Goal: Transaction & Acquisition: Purchase product/service

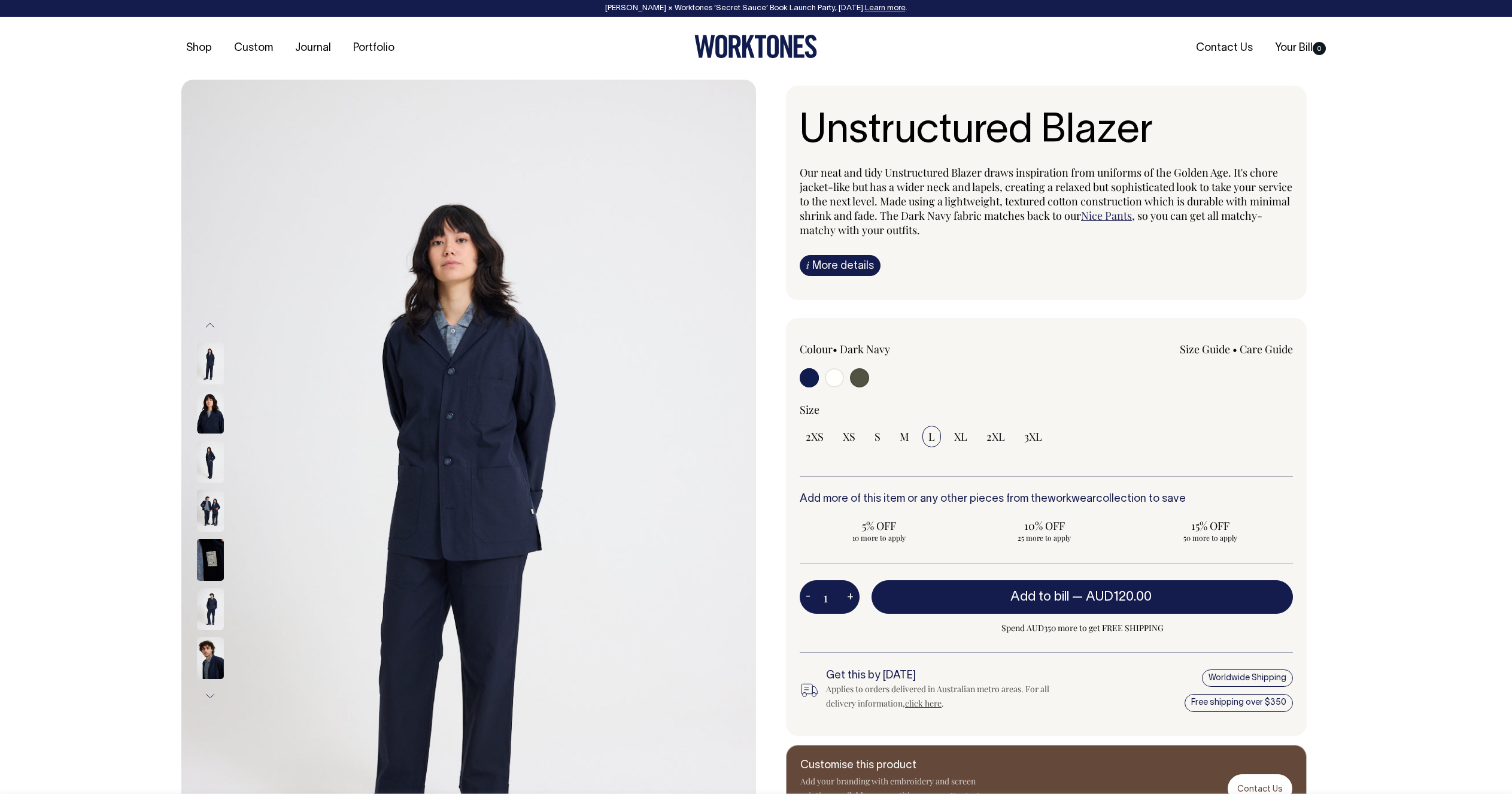
click at [835, 375] on input "radio" at bounding box center [835, 378] width 19 height 19
radio input "true"
select select "Off-White"
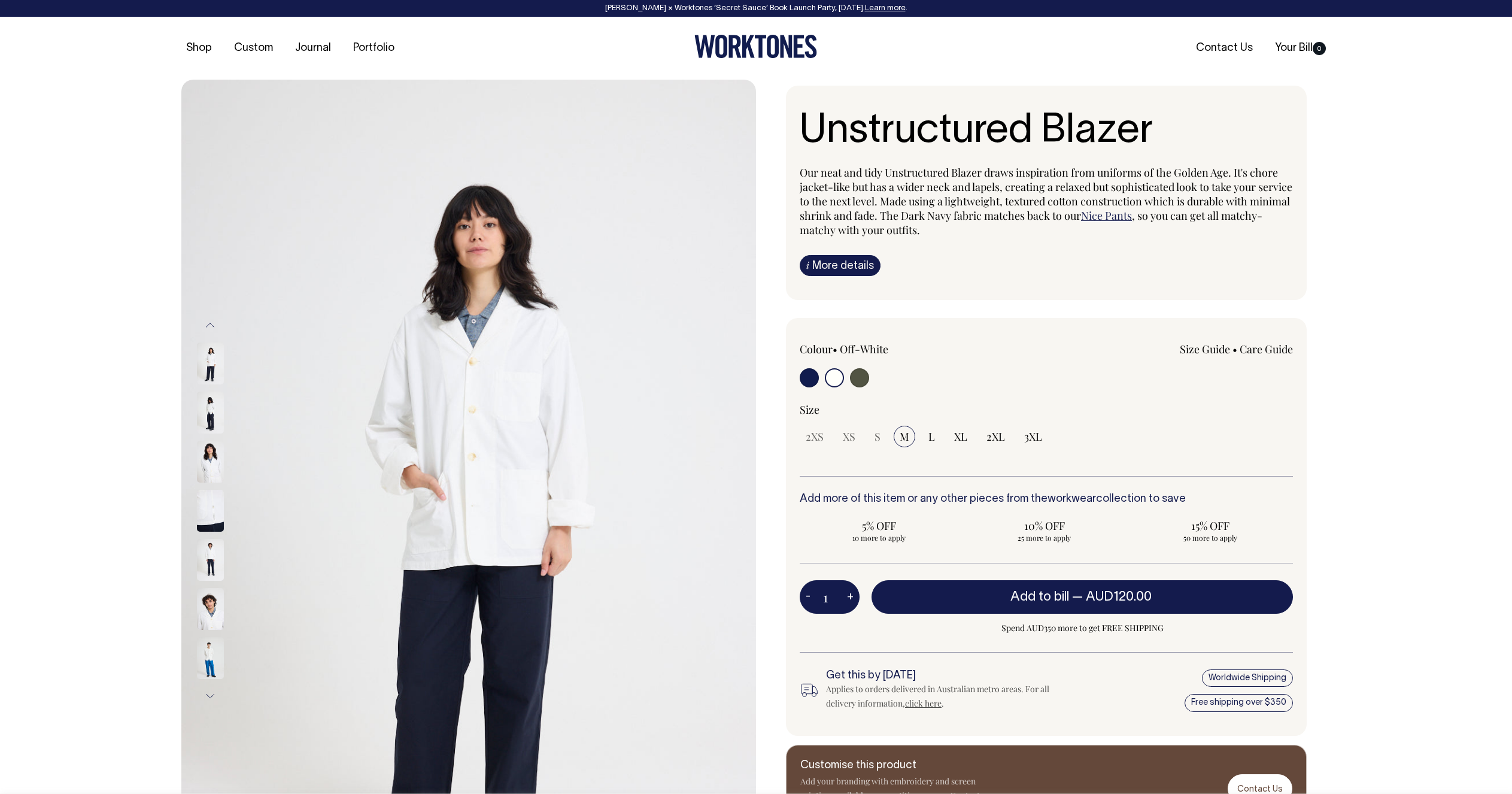
click at [860, 378] on input "radio" at bounding box center [859, 378] width 19 height 19
radio input "true"
select select "Olive"
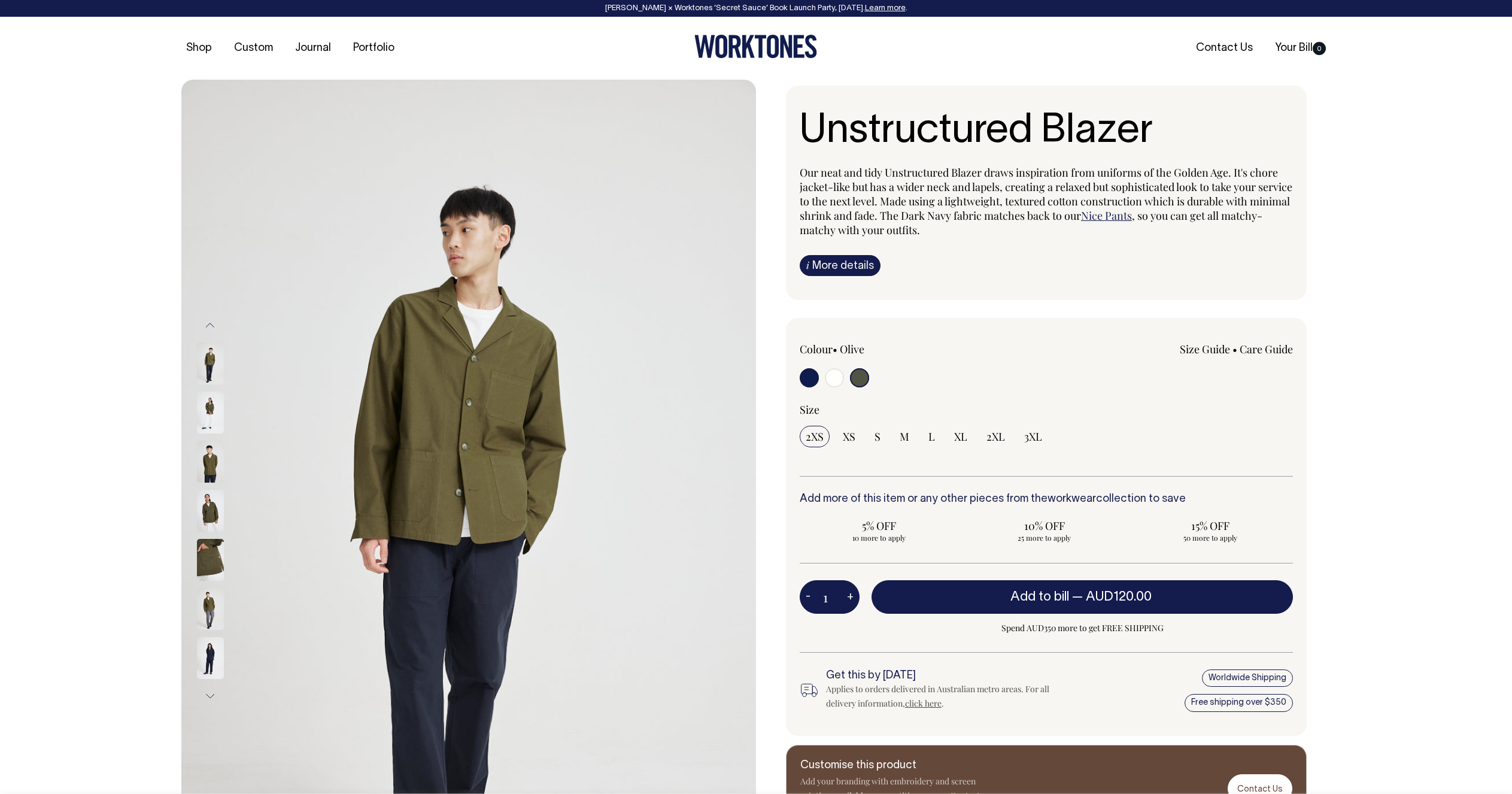
click at [815, 379] on input "radio" at bounding box center [809, 378] width 19 height 19
radio input "true"
select select "Dark Navy"
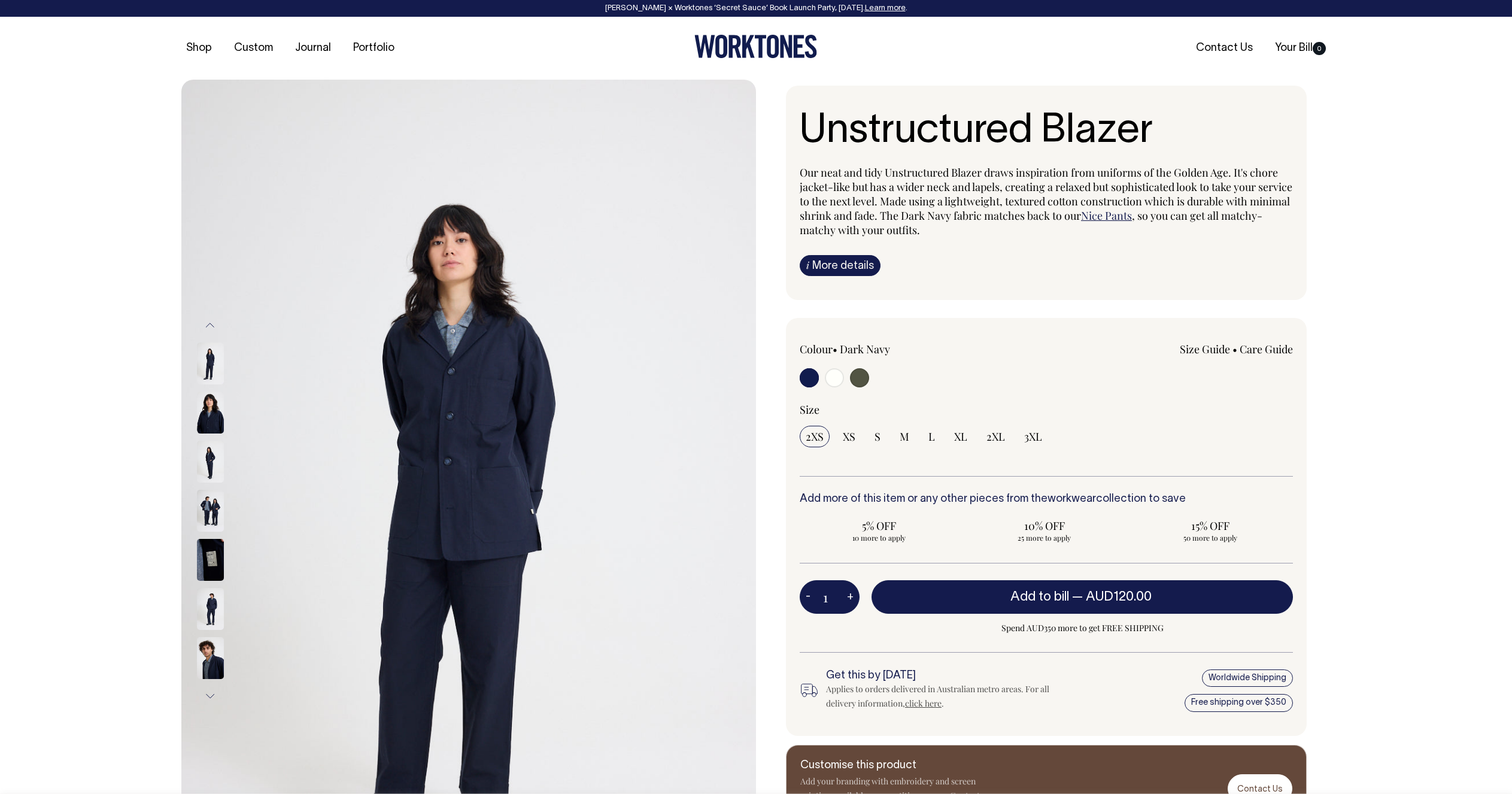
drag, startPoint x: 166, startPoint y: 420, endPoint x: 223, endPoint y: 421, distance: 57.0
click at [188, 421] on div "Previous Next" at bounding box center [756, 510] width 1186 height 862
click at [223, 421] on img at bounding box center [211, 412] width 27 height 42
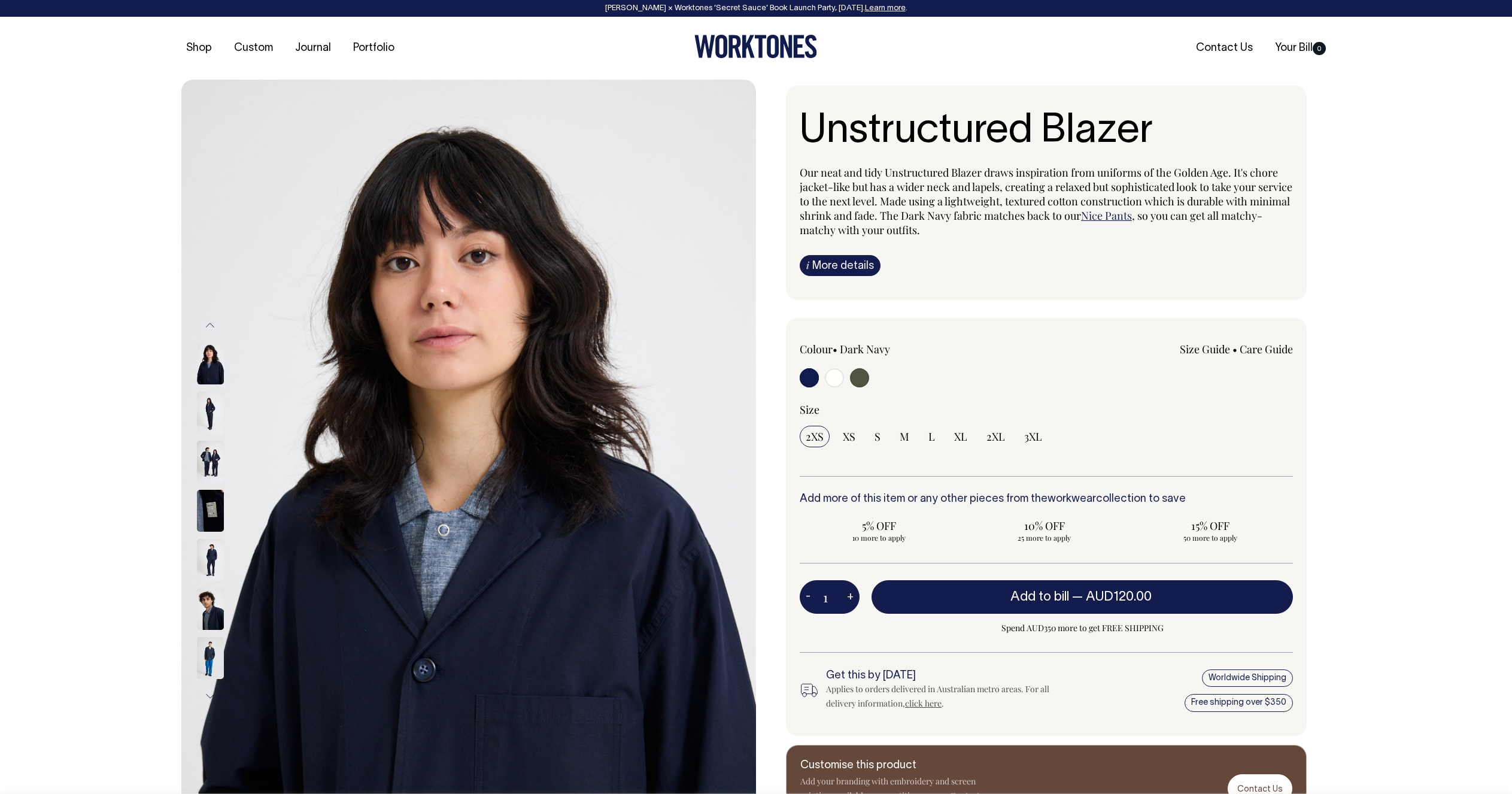
click at [205, 505] on img at bounding box center [211, 510] width 27 height 42
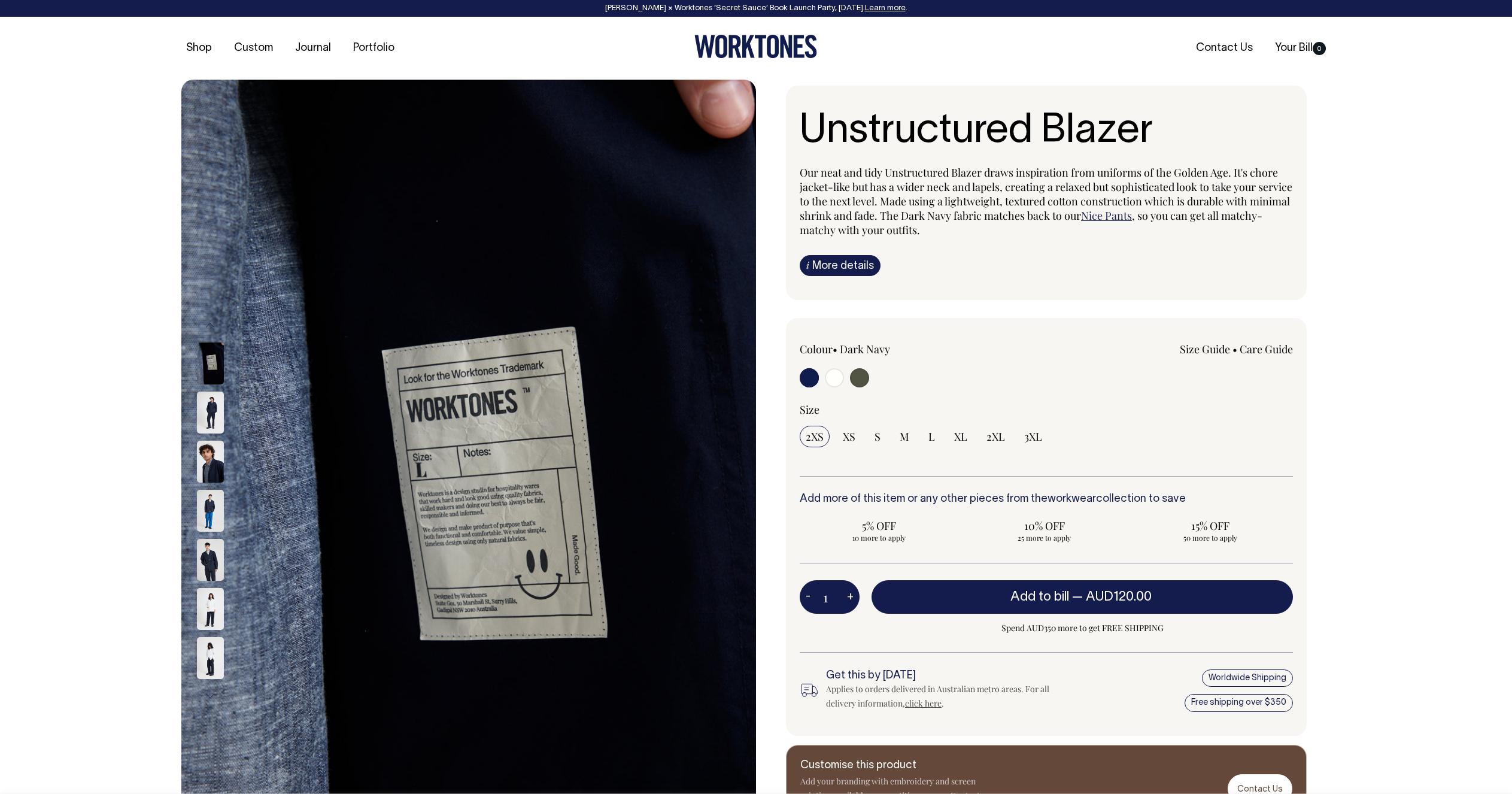
click at [213, 420] on img at bounding box center [211, 412] width 27 height 42
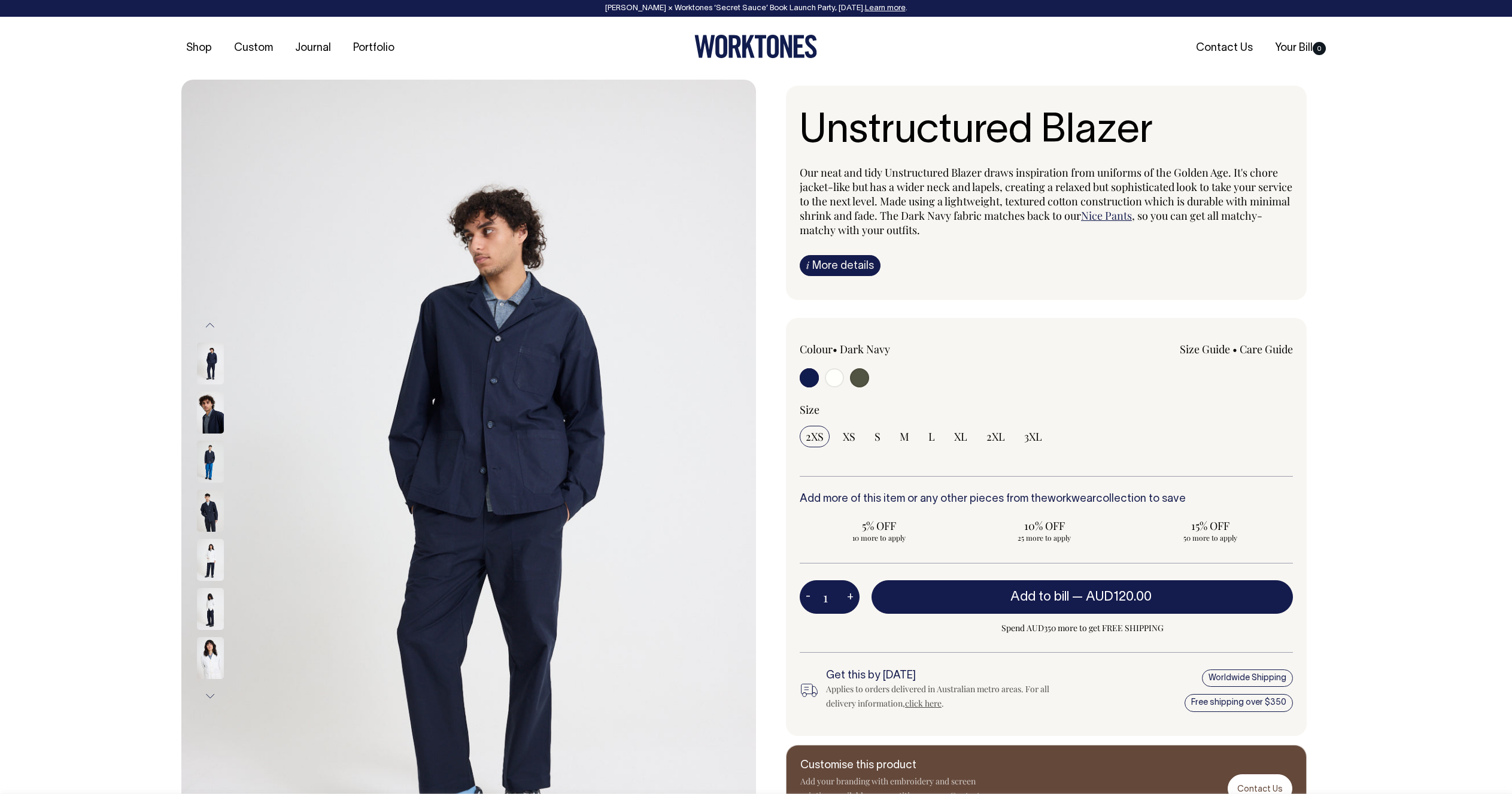
click at [208, 476] on img at bounding box center [211, 462] width 27 height 42
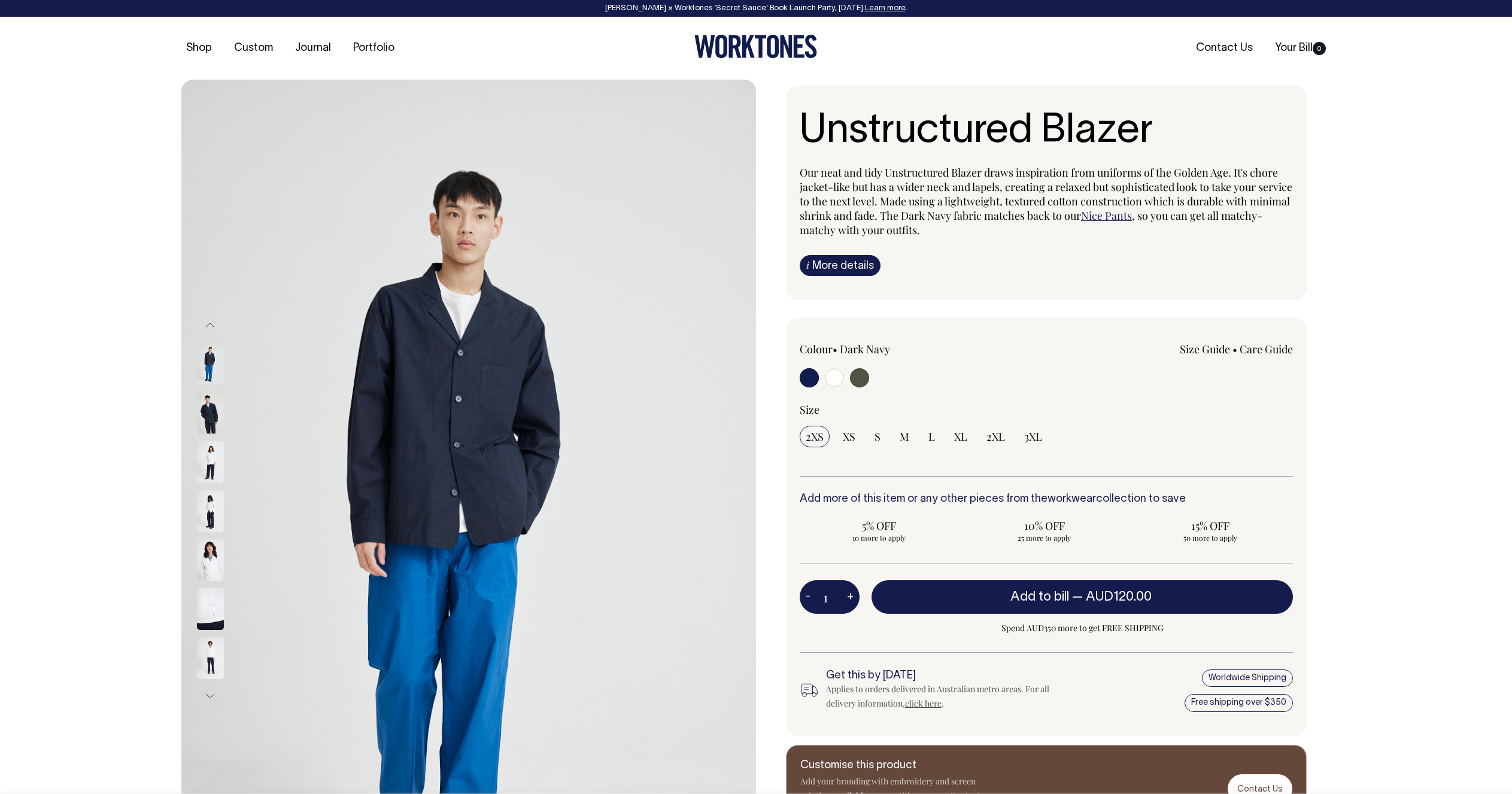
click at [208, 462] on img at bounding box center [211, 462] width 27 height 42
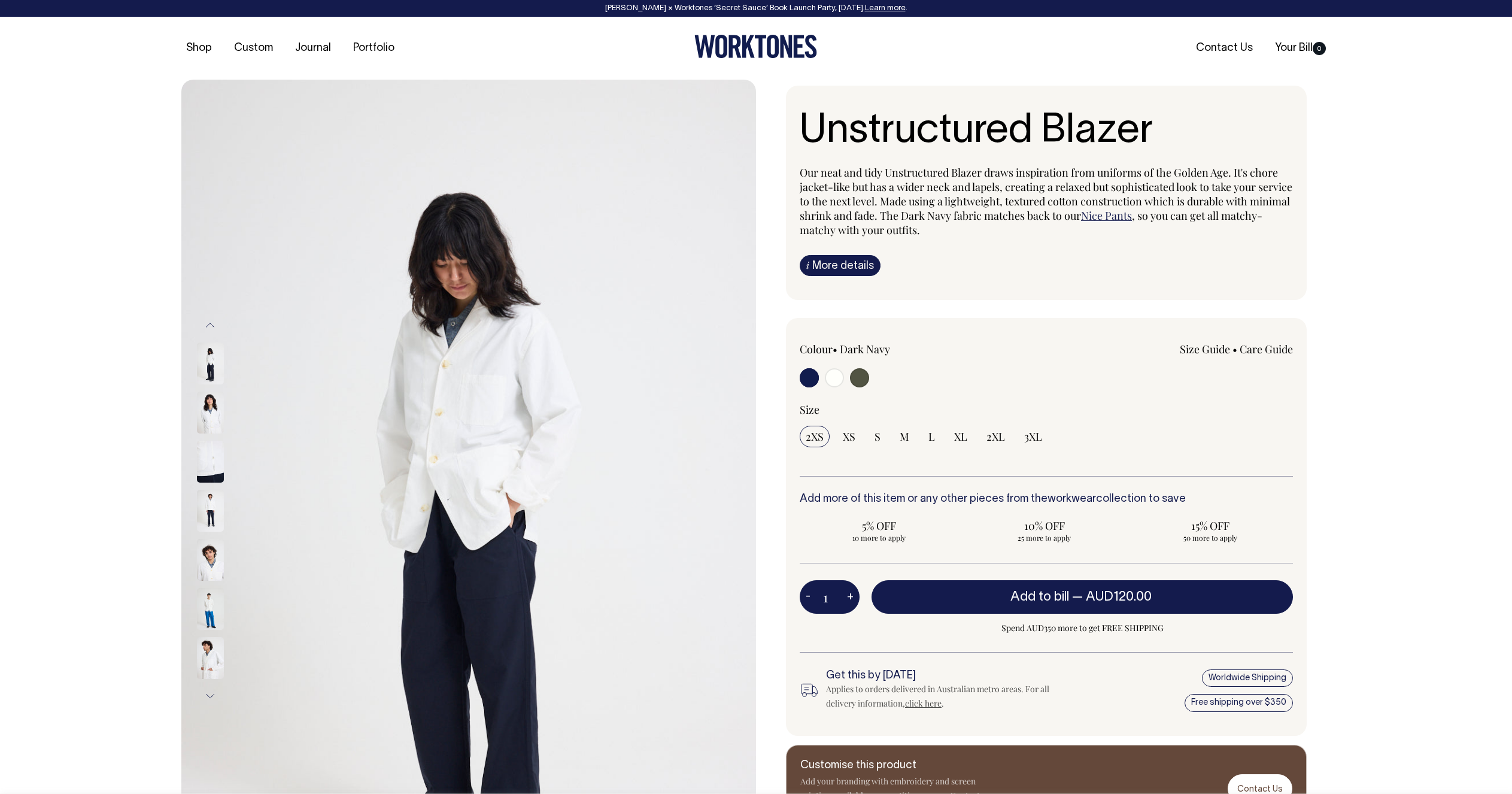
click at [210, 329] on button "Previous" at bounding box center [209, 326] width 18 height 27
click at [209, 323] on button "Previous" at bounding box center [209, 326] width 18 height 27
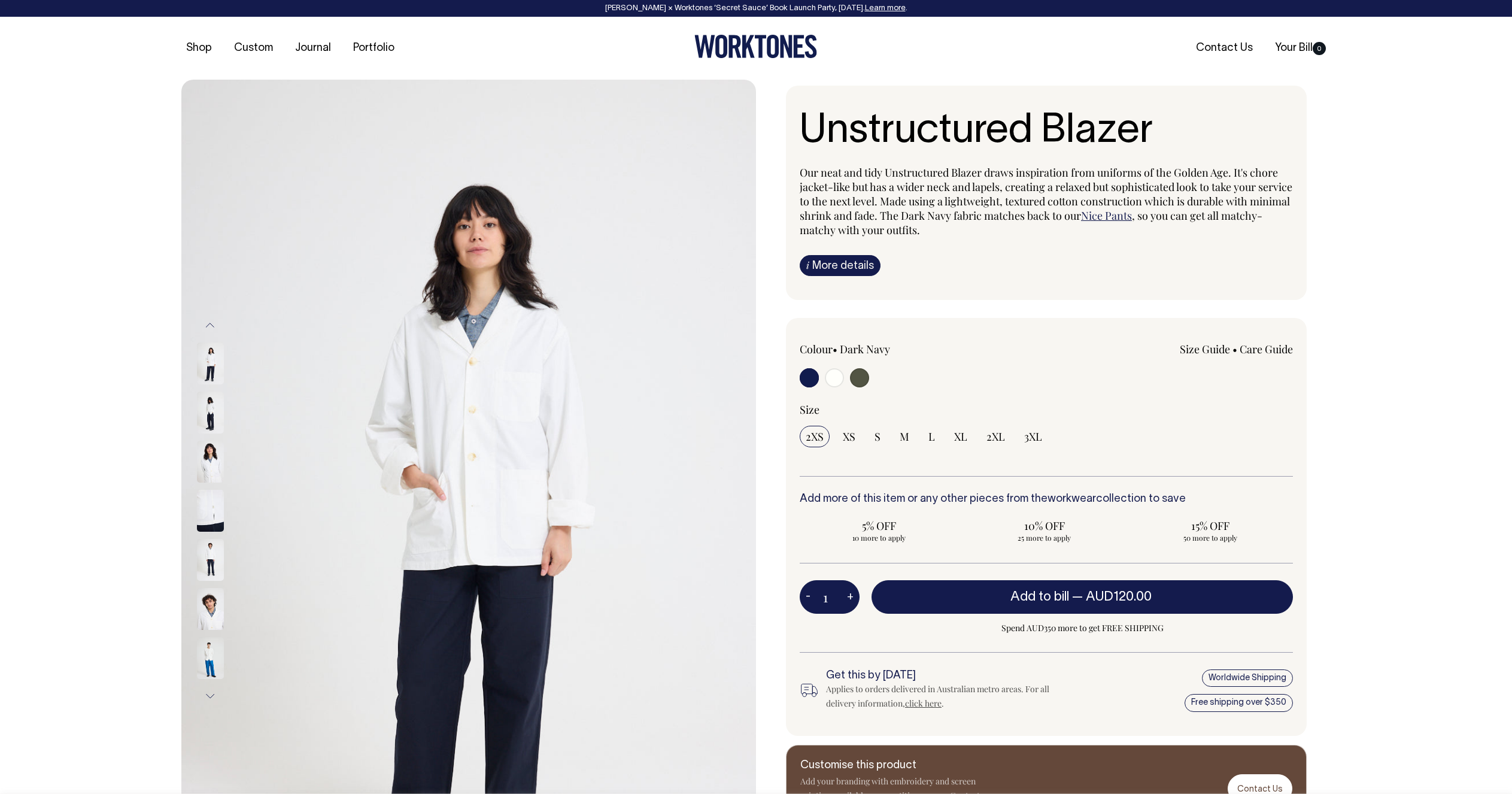
click at [209, 323] on button "Previous" at bounding box center [209, 326] width 18 height 27
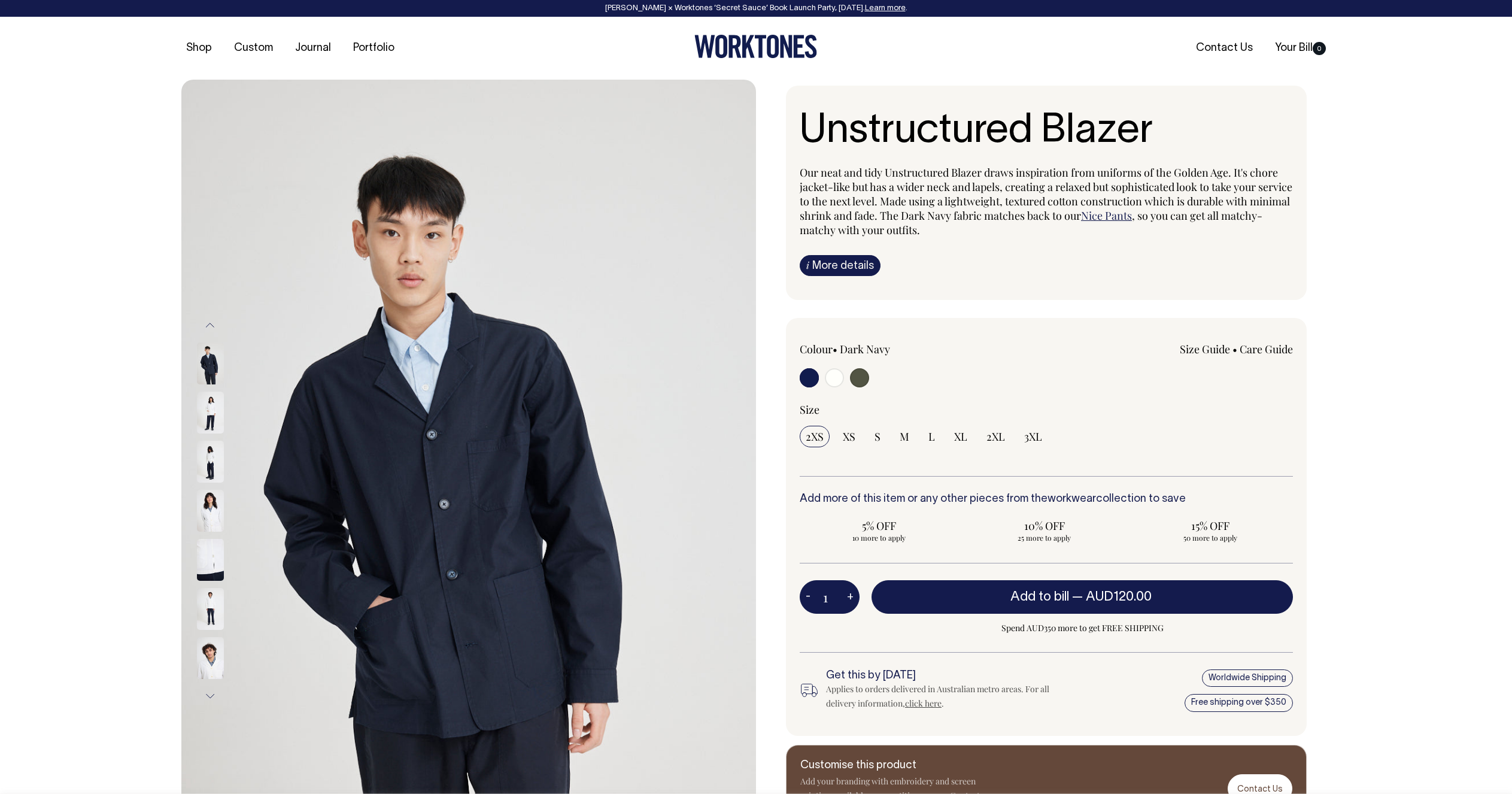
click at [207, 374] on img at bounding box center [211, 363] width 27 height 42
click at [209, 315] on button "Previous" at bounding box center [209, 326] width 18 height 27
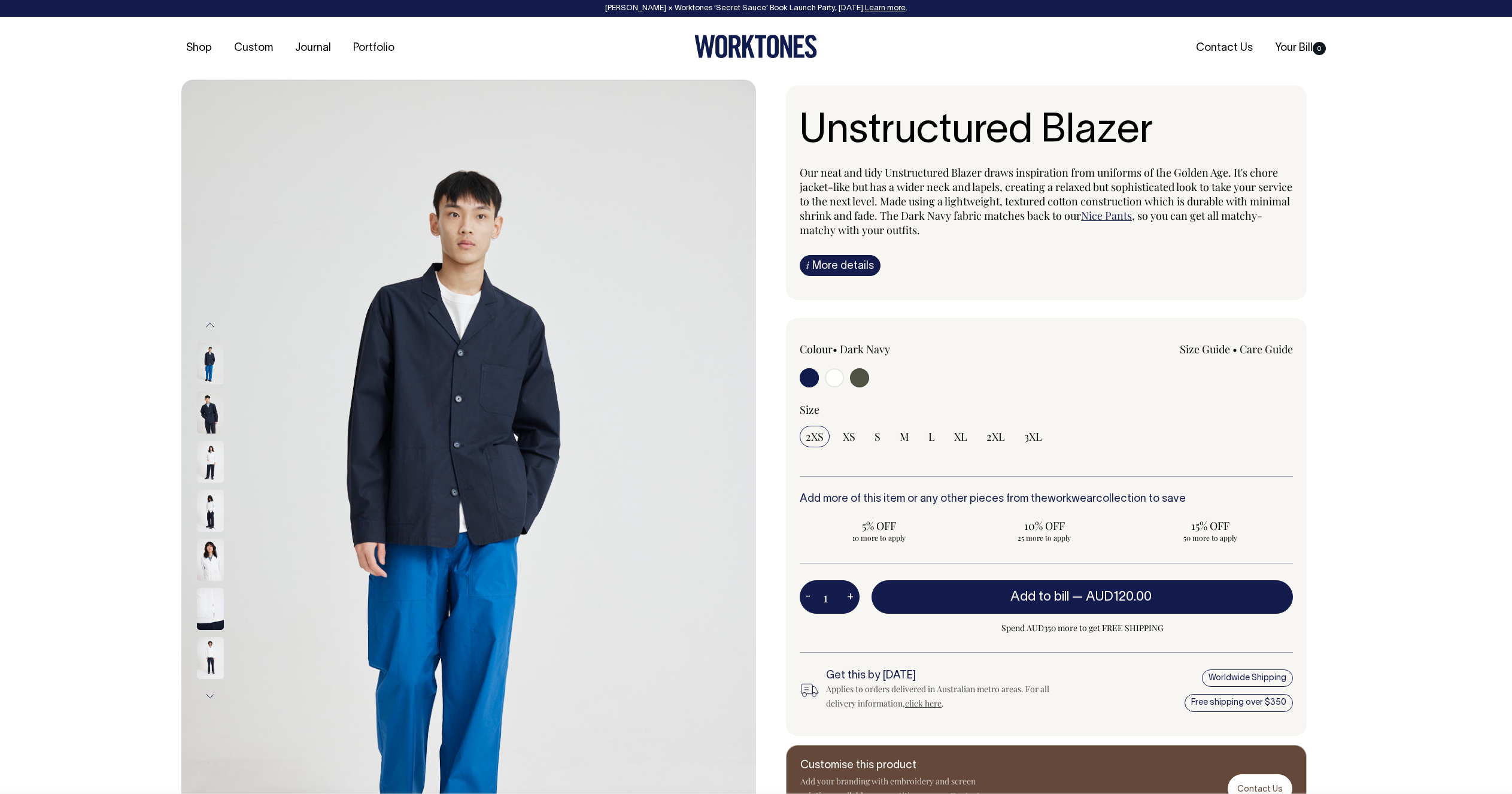
drag, startPoint x: 208, startPoint y: 360, endPoint x: 209, endPoint y: 351, distance: 9.1
click at [208, 360] on img at bounding box center [211, 363] width 27 height 42
click at [214, 326] on button "Previous" at bounding box center [209, 326] width 18 height 27
click at [208, 324] on button "Previous" at bounding box center [209, 326] width 18 height 27
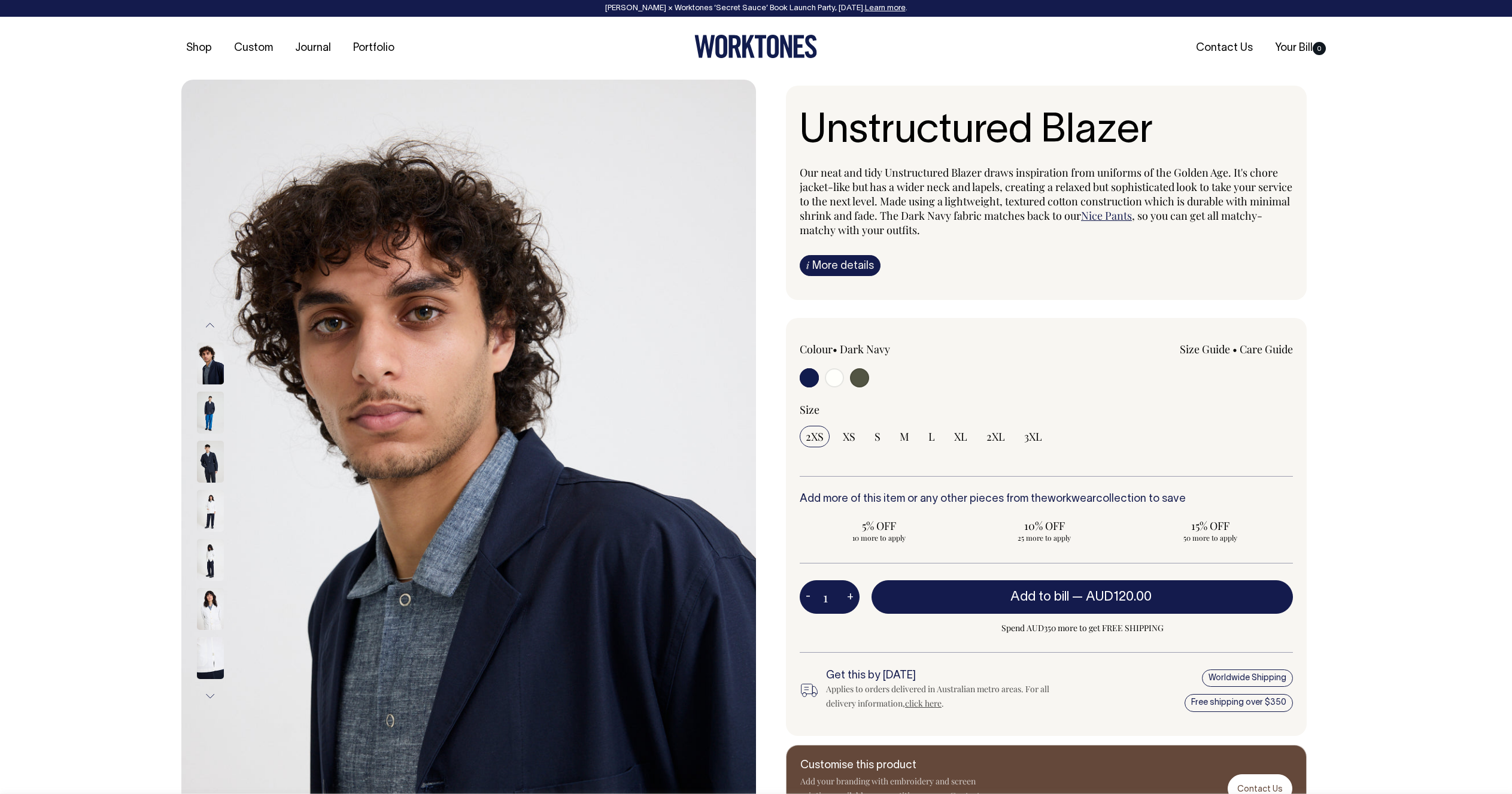
click at [210, 362] on img at bounding box center [211, 363] width 27 height 42
click at [211, 317] on button "Previous" at bounding box center [209, 326] width 18 height 27
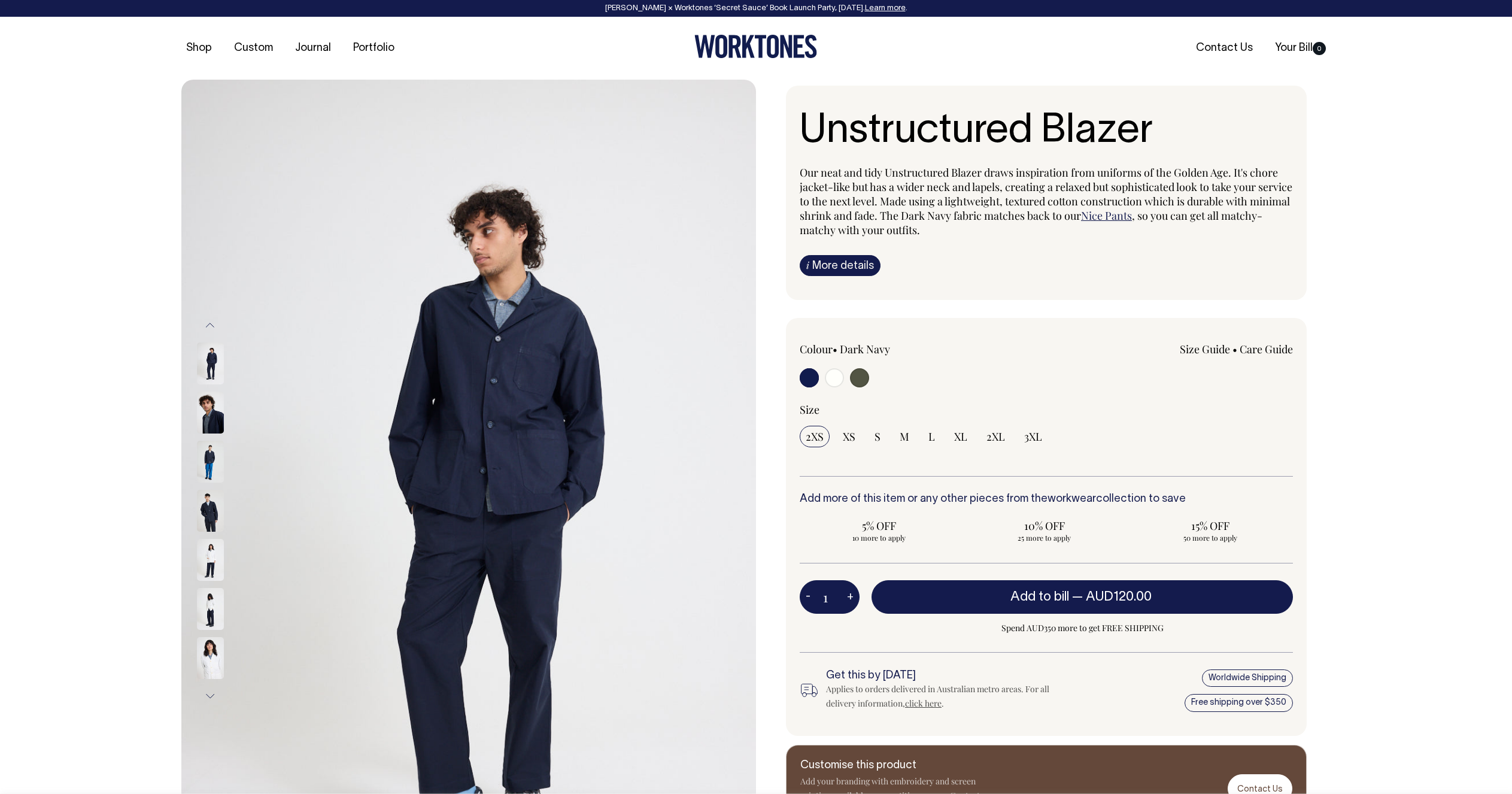
click at [217, 358] on img at bounding box center [211, 363] width 27 height 42
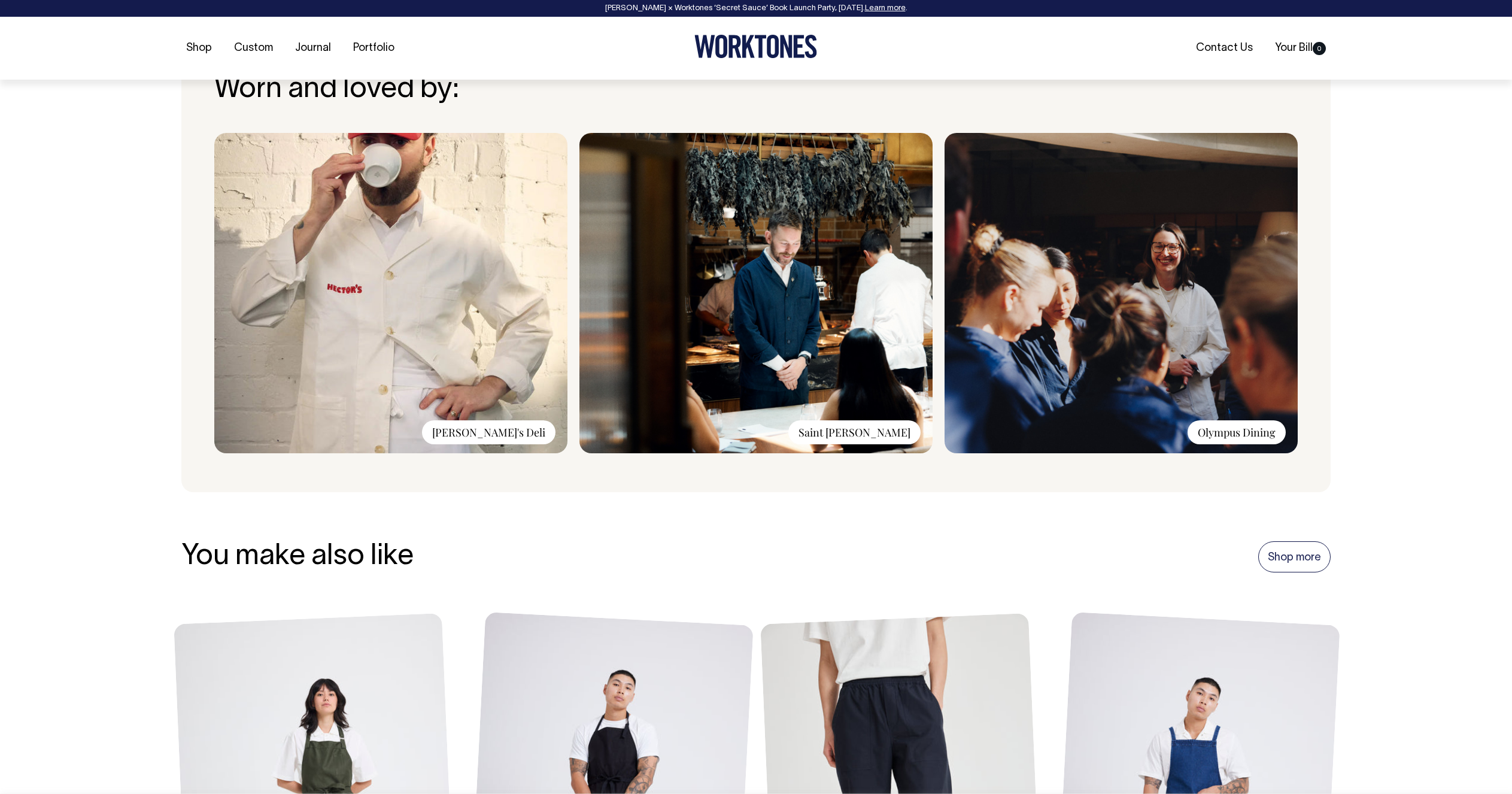
scroll to position [946, 0]
